Goal: Task Accomplishment & Management: Manage account settings

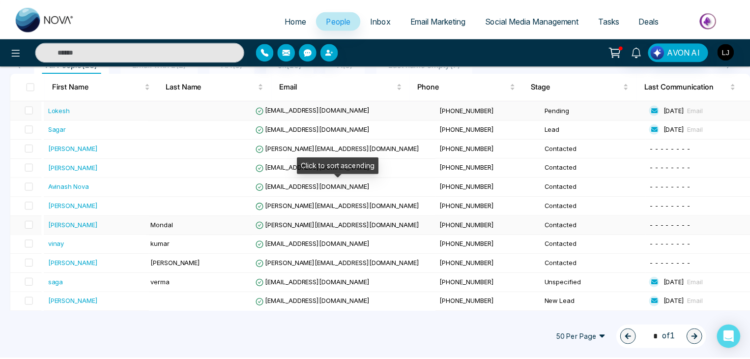
scroll to position [140, 0]
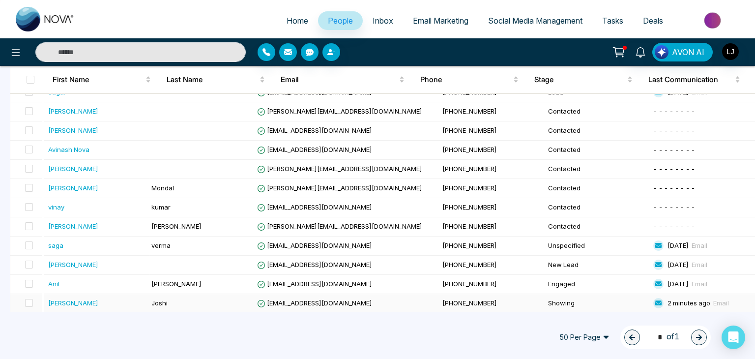
click at [304, 299] on span "Lokeshhh@mmnovatech.com" at bounding box center [314, 303] width 115 height 8
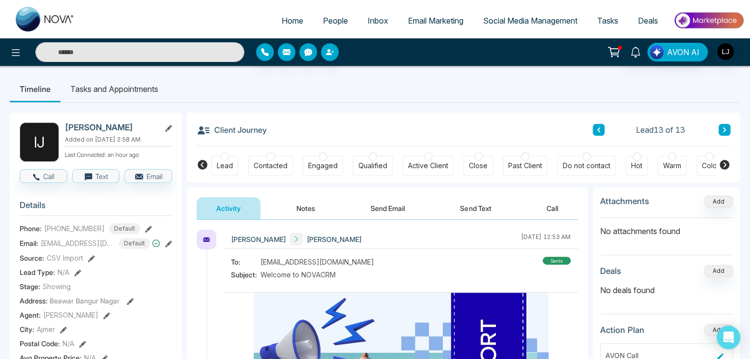
click at [722, 164] on icon at bounding box center [725, 165] width 10 height 10
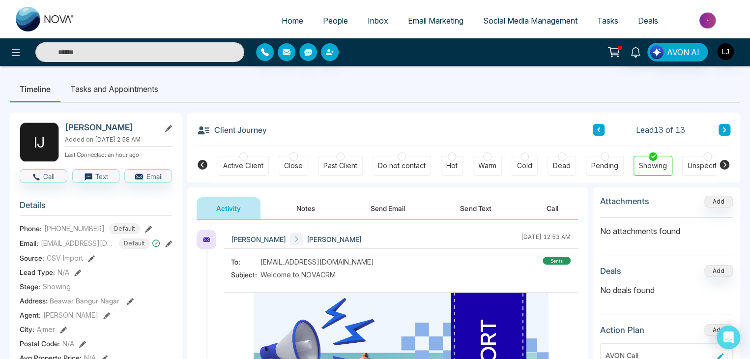
scroll to position [0, 198]
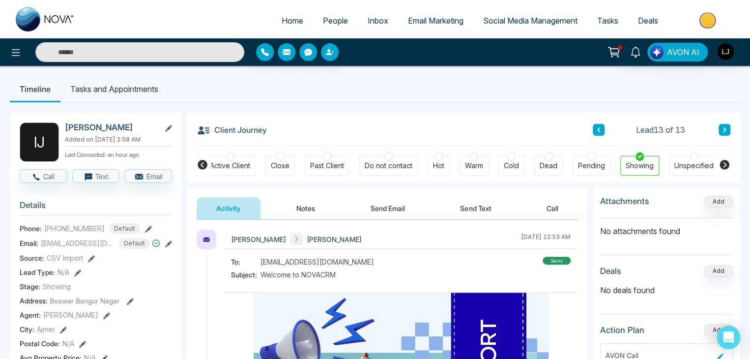
click at [547, 164] on div "Dead" at bounding box center [549, 166] width 18 height 10
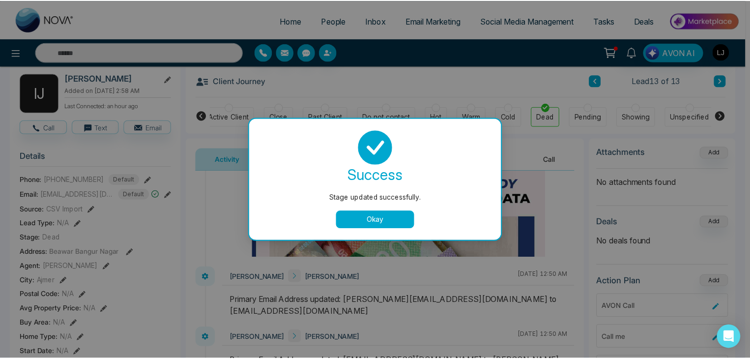
scroll to position [492, 0]
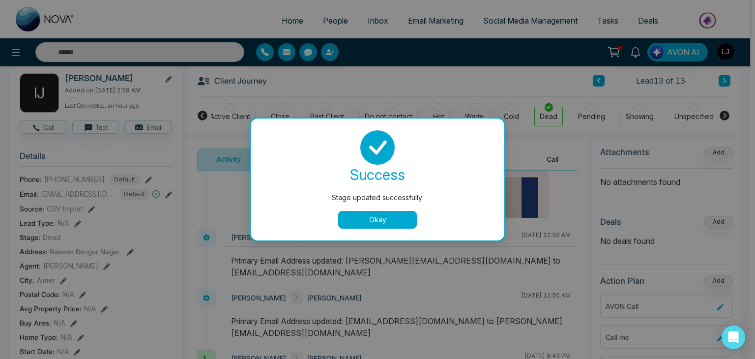
click at [362, 215] on button "Okay" at bounding box center [377, 220] width 79 height 18
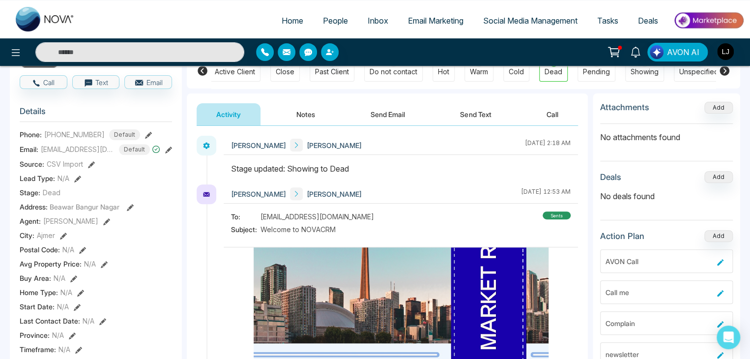
scroll to position [0, 0]
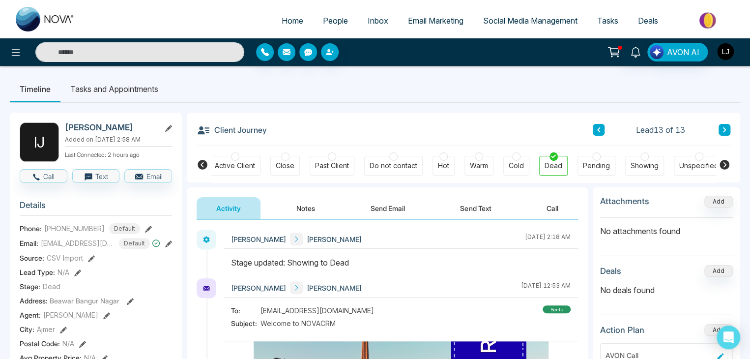
click at [730, 57] on img "button" at bounding box center [725, 51] width 17 height 17
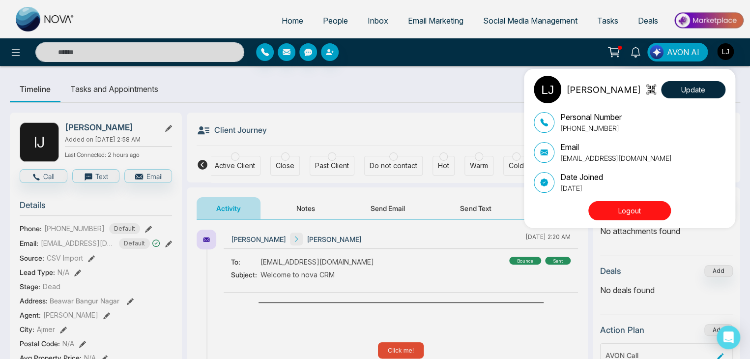
click at [621, 203] on div "Lokesh Joshi Update Personal Number +918421020309 Email lokeshjoshi6454@gmail.c…" at bounding box center [632, 149] width 197 height 146
click at [621, 203] on button "Logout" at bounding box center [630, 210] width 83 height 19
